Goal: Task Accomplishment & Management: Manage account settings

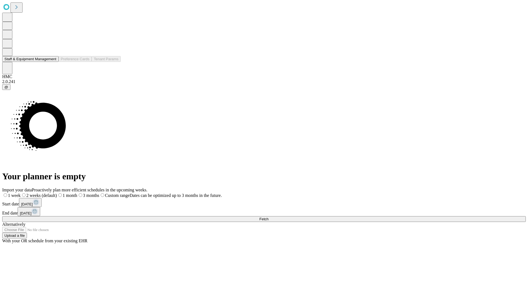
click at [53, 62] on button "Staff & Equipment Management" at bounding box center [30, 59] width 56 height 6
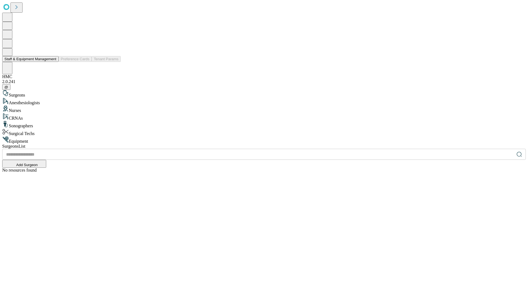
click at [53, 62] on button "Staff & Equipment Management" at bounding box center [30, 59] width 56 height 6
